Goal: Task Accomplishment & Management: Manage account settings

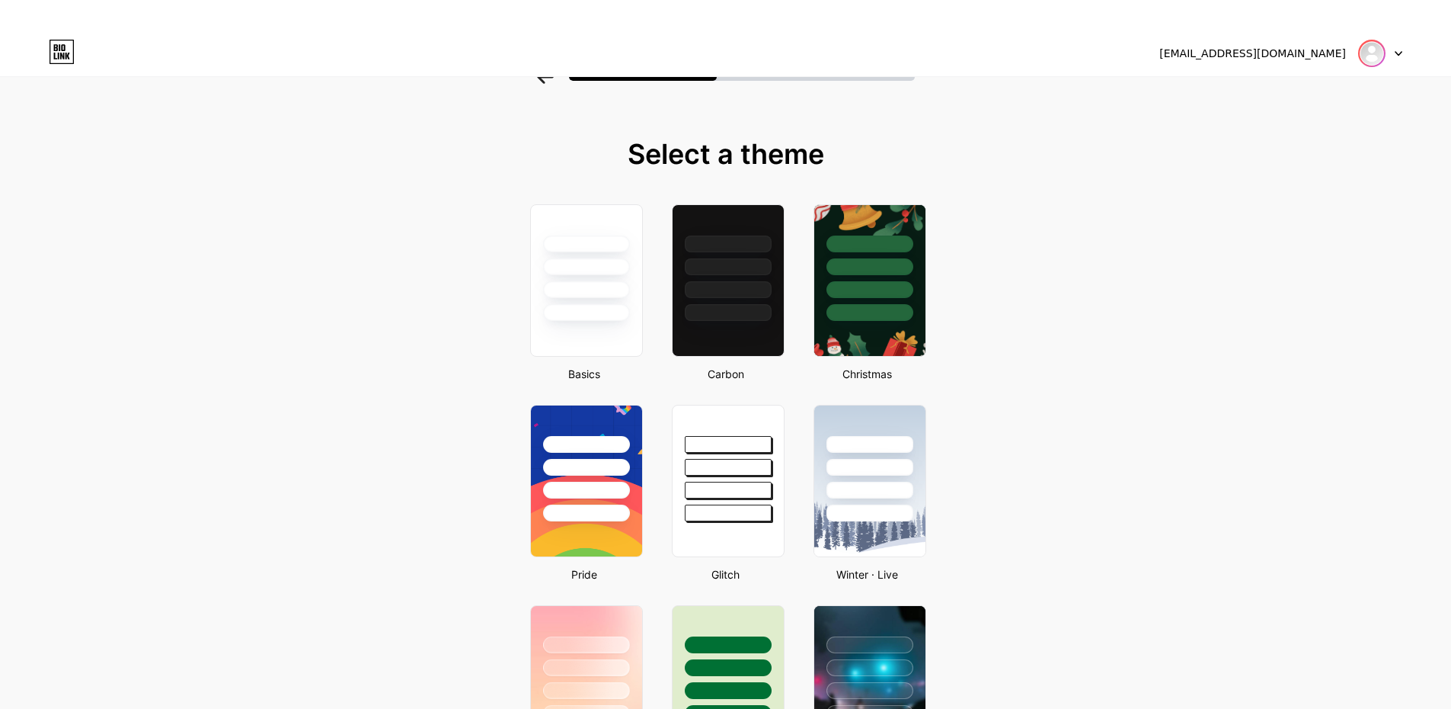
click at [1365, 53] on img at bounding box center [1372, 53] width 24 height 24
click at [1224, 50] on div "[EMAIL_ADDRESS][DOMAIN_NAME]" at bounding box center [1253, 54] width 187 height 16
click at [1387, 53] on div at bounding box center [1380, 53] width 44 height 27
click at [1378, 53] on img at bounding box center [1372, 53] width 24 height 24
click at [568, 281] on div at bounding box center [586, 290] width 89 height 18
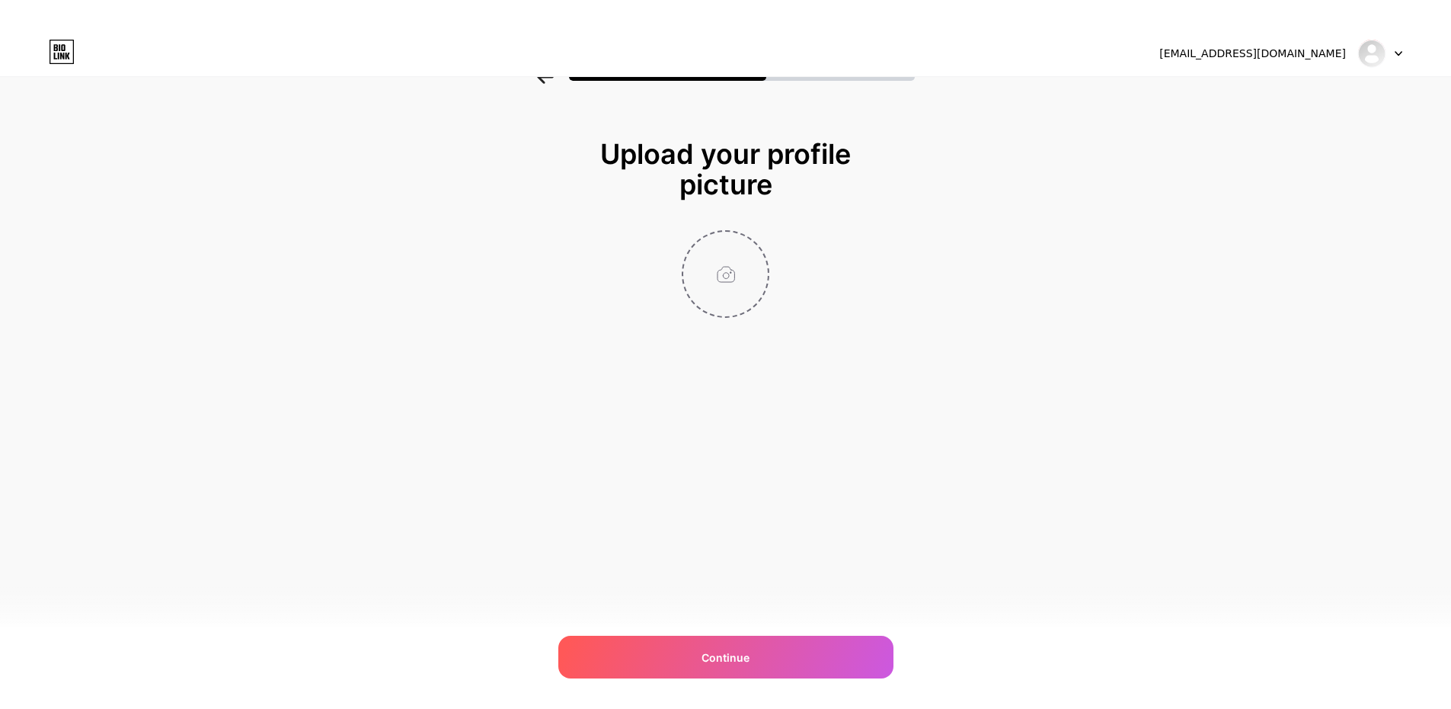
click at [724, 277] on input "file" at bounding box center [725, 274] width 85 height 85
type input "C:\fakepath\Screenshot (52).png"
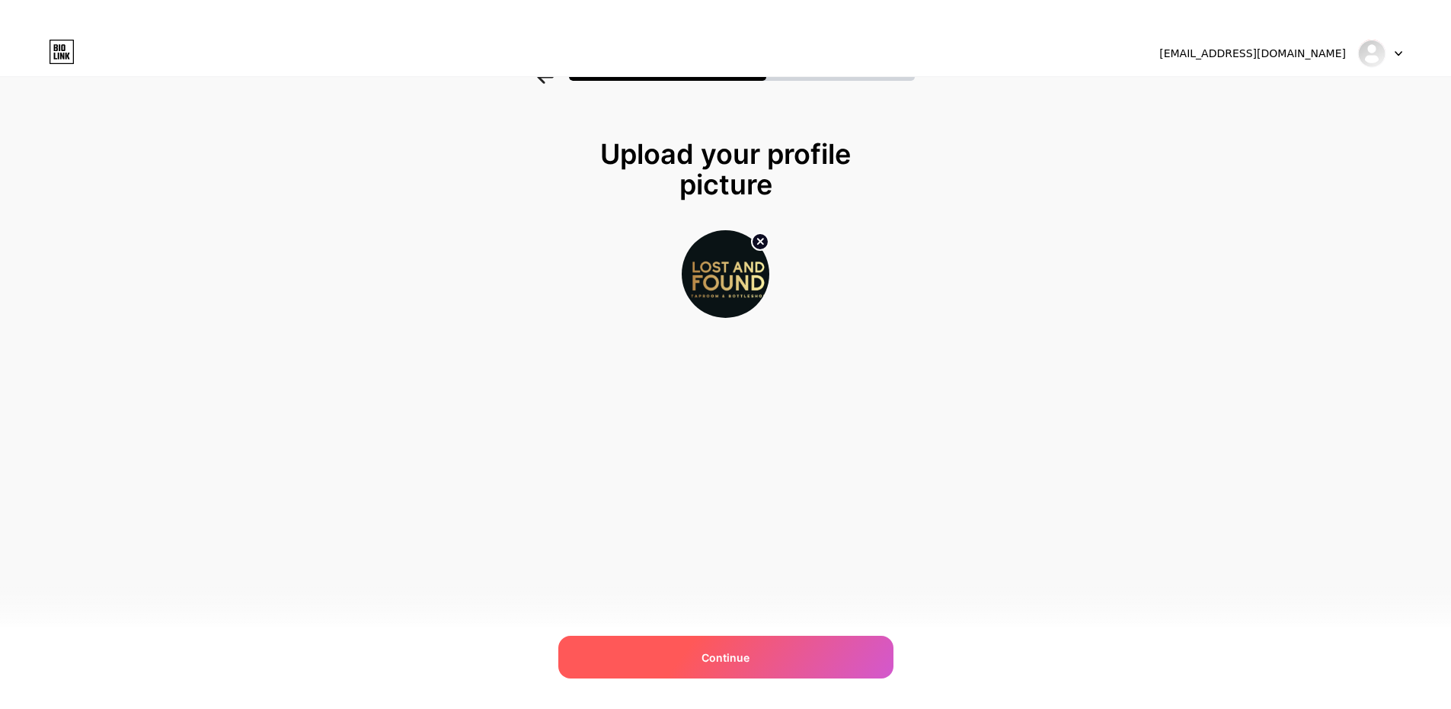
click at [712, 644] on div "Continue" at bounding box center [725, 656] width 335 height 43
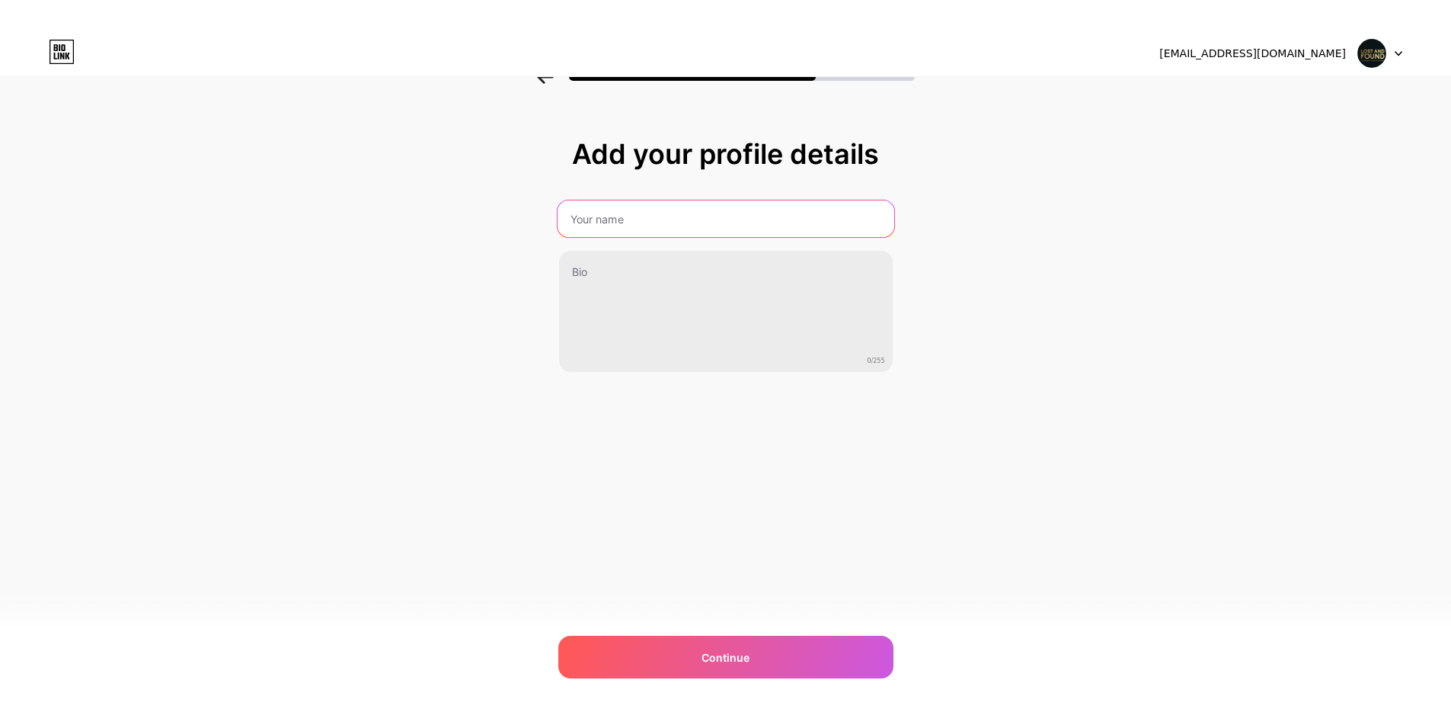
click at [644, 226] on input "text" at bounding box center [725, 218] width 337 height 37
type input "DD Surrey Roofing"
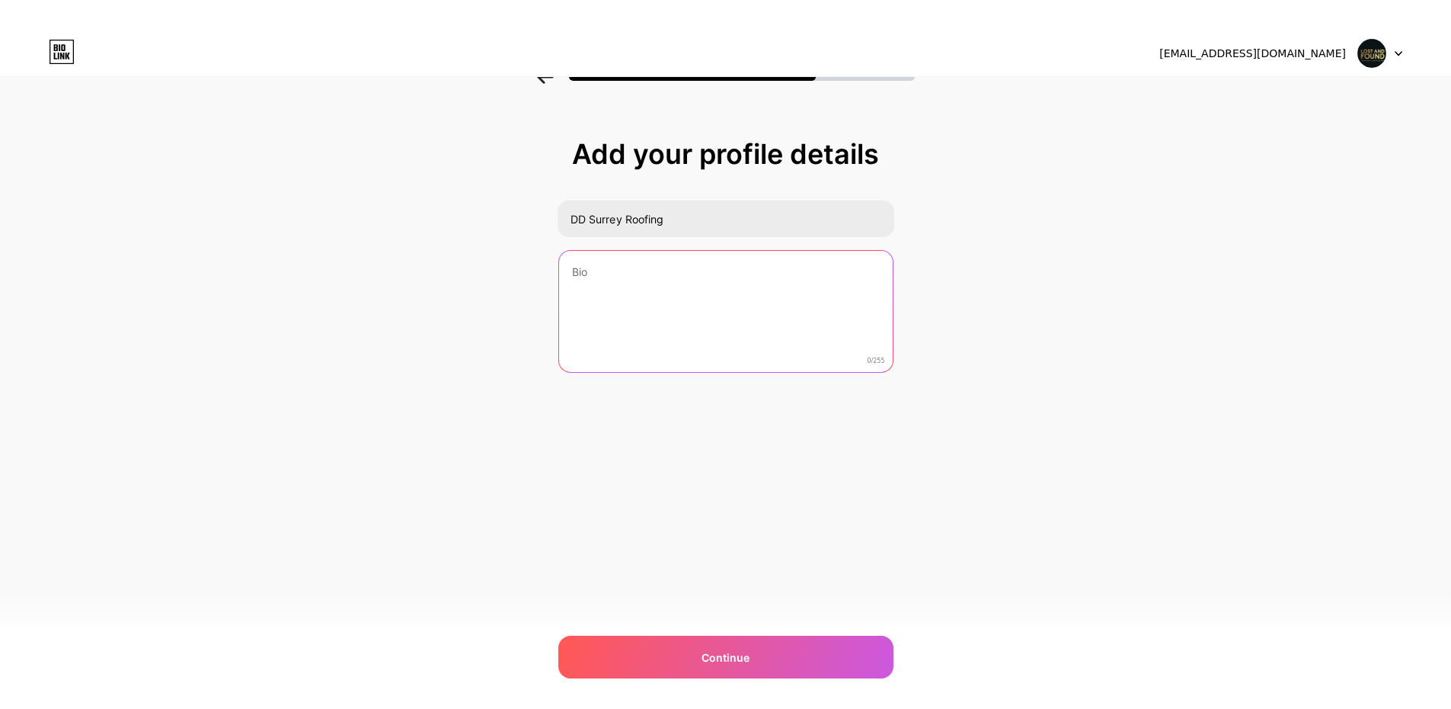
click at [585, 268] on textarea at bounding box center [726, 312] width 334 height 123
